Goal: Check status

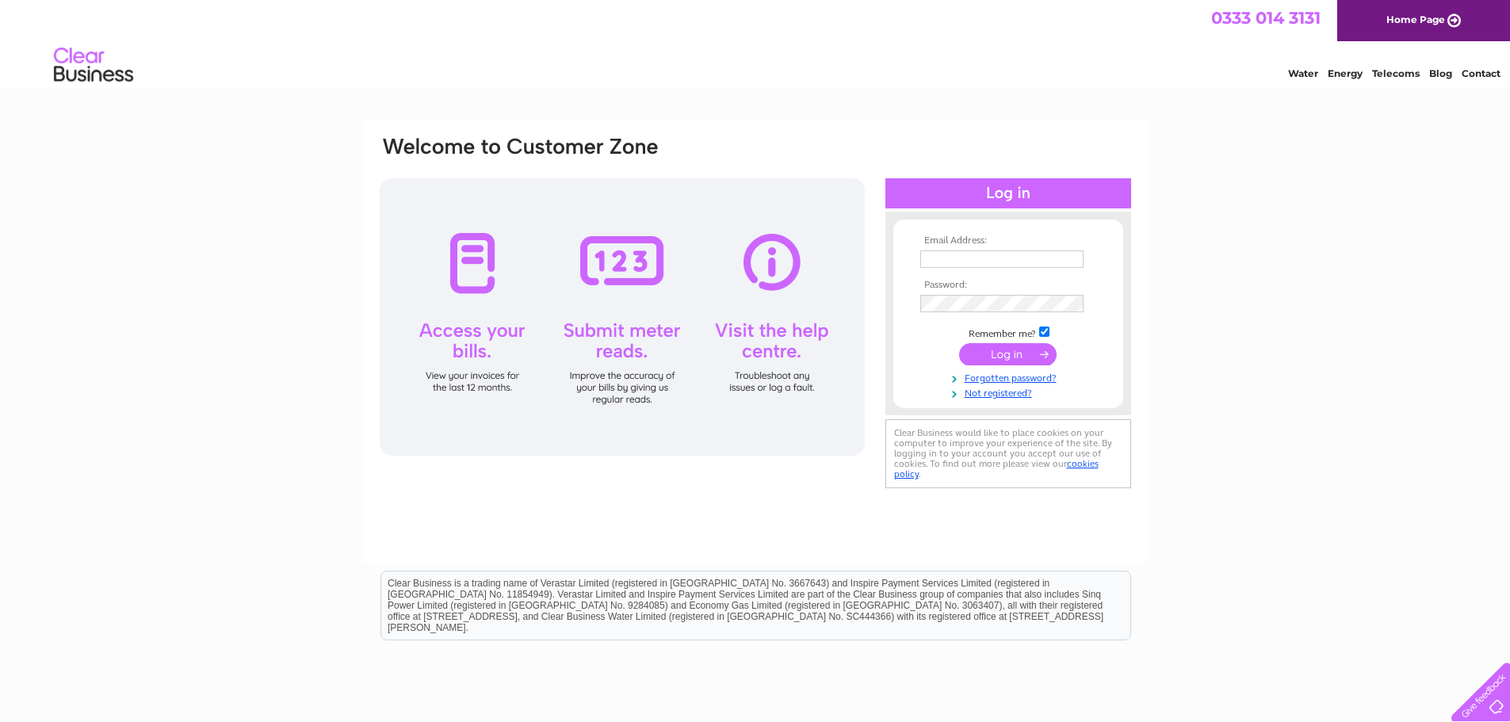
type input "[PERSON_NAME][EMAIL_ADDRESS][PERSON_NAME][DOMAIN_NAME]"
click at [998, 351] on input "submit" at bounding box center [1008, 354] width 98 height 22
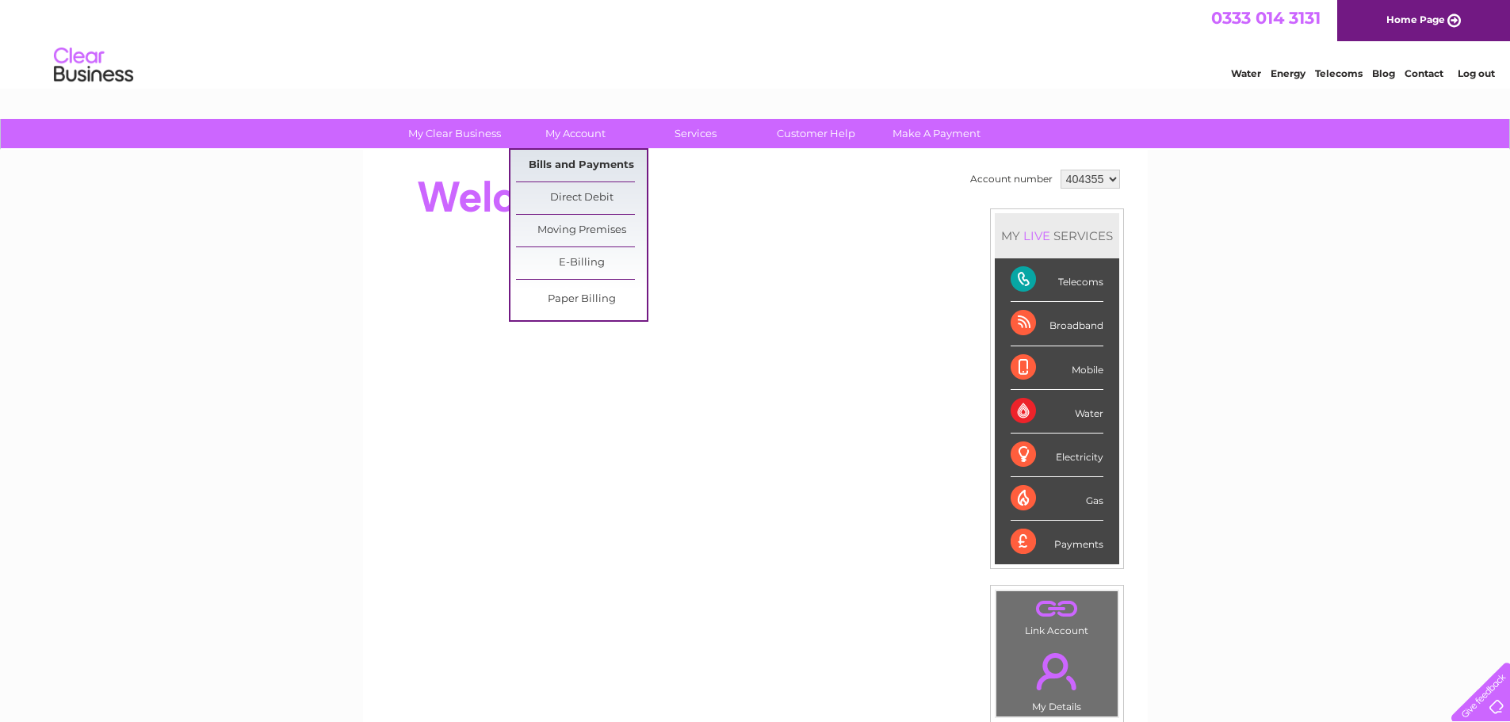
click at [568, 160] on link "Bills and Payments" at bounding box center [581, 166] width 131 height 32
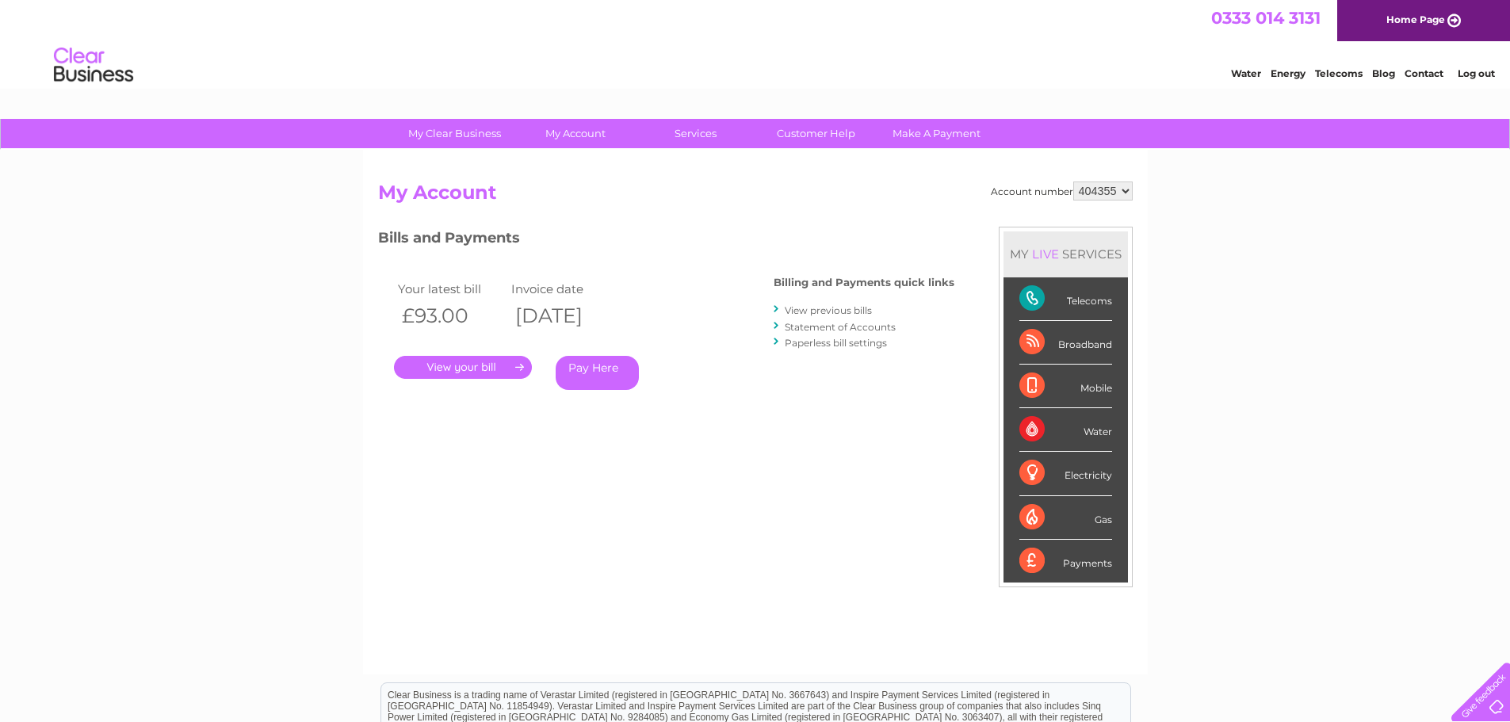
click at [452, 364] on link "." at bounding box center [463, 367] width 138 height 23
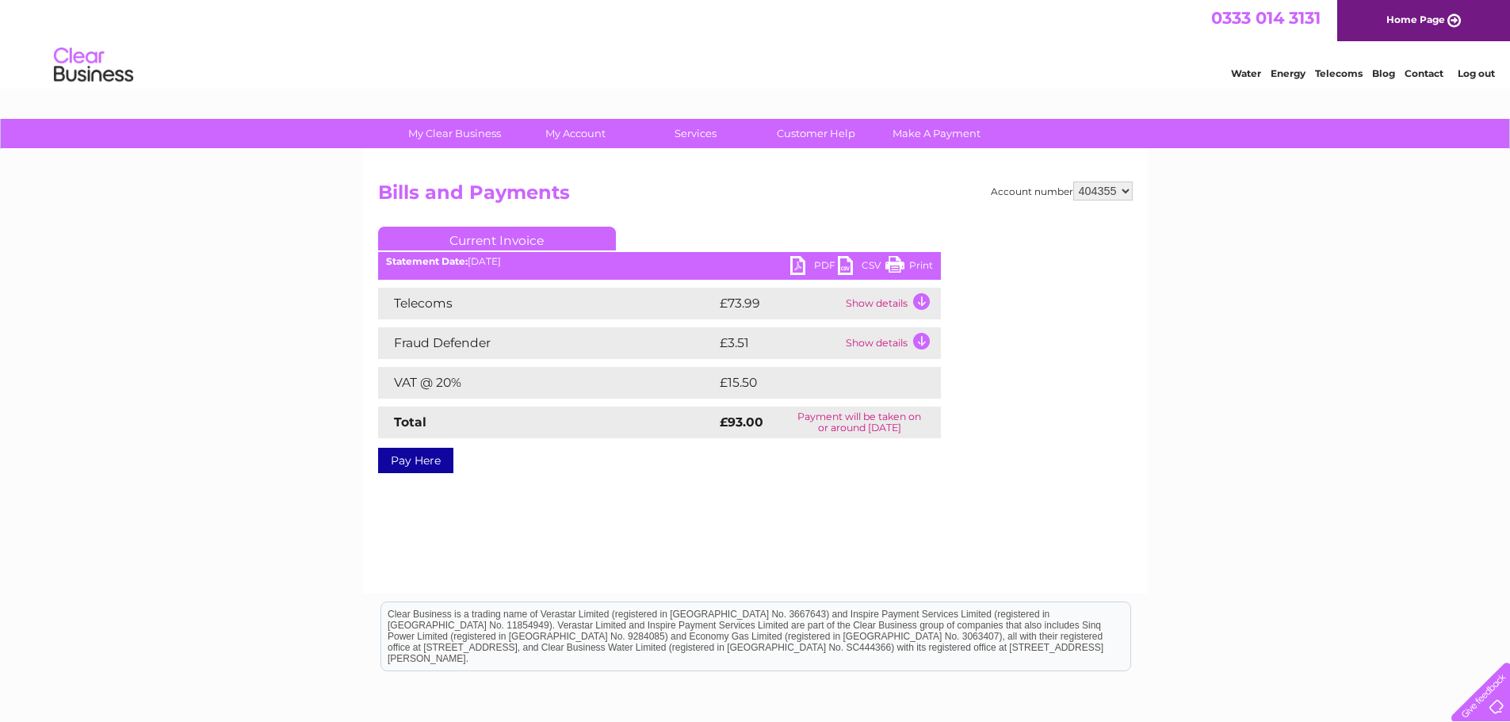
click at [794, 265] on link "PDF" at bounding box center [814, 267] width 48 height 23
